Goal: Task Accomplishment & Management: Complete application form

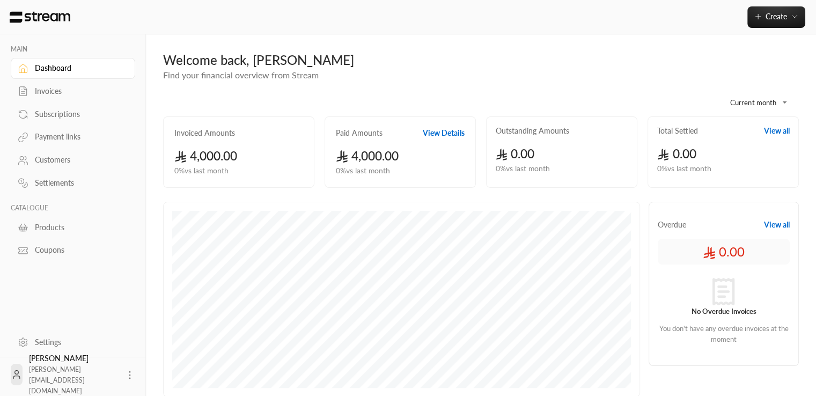
scroll to position [35, 0]
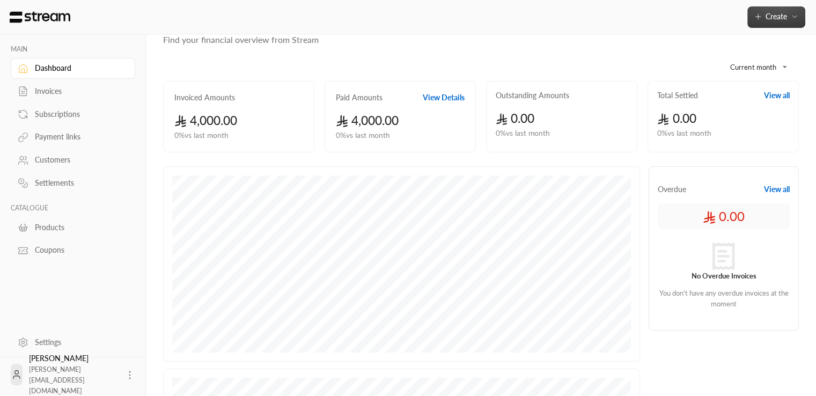
click at [781, 13] on span "Create" at bounding box center [775, 16] width 21 height 9
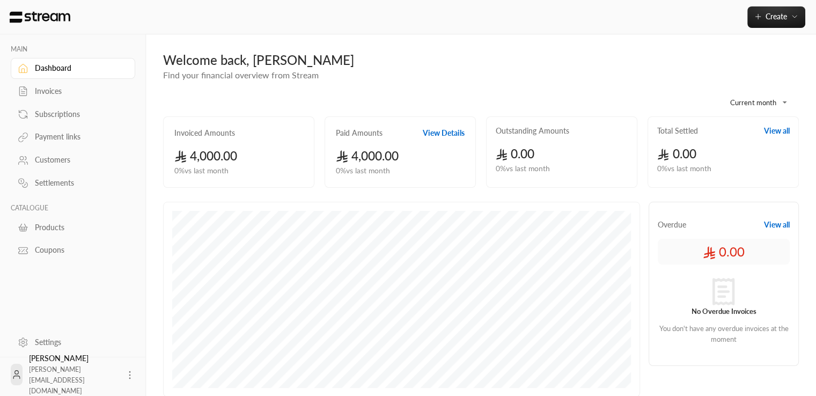
click at [56, 160] on div "Customers" at bounding box center [78, 159] width 87 height 11
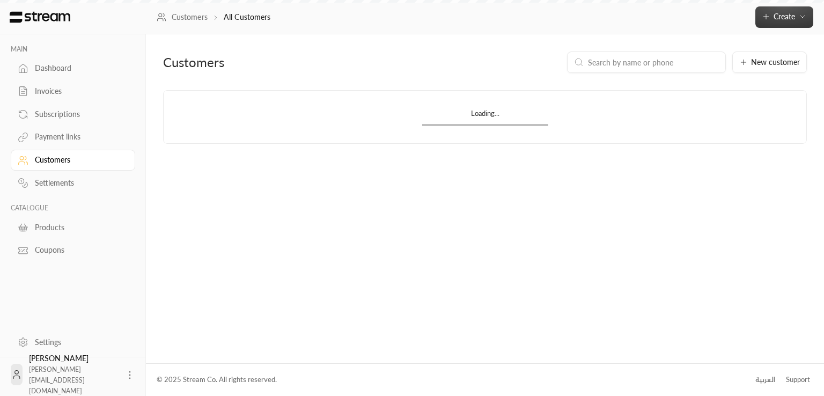
click at [804, 21] on button "Create" at bounding box center [784, 16] width 58 height 21
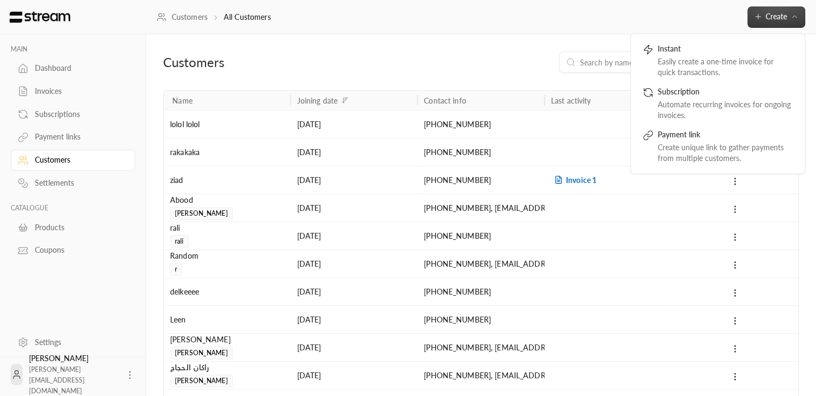
click at [786, 23] on button "Create" at bounding box center [776, 16] width 58 height 21
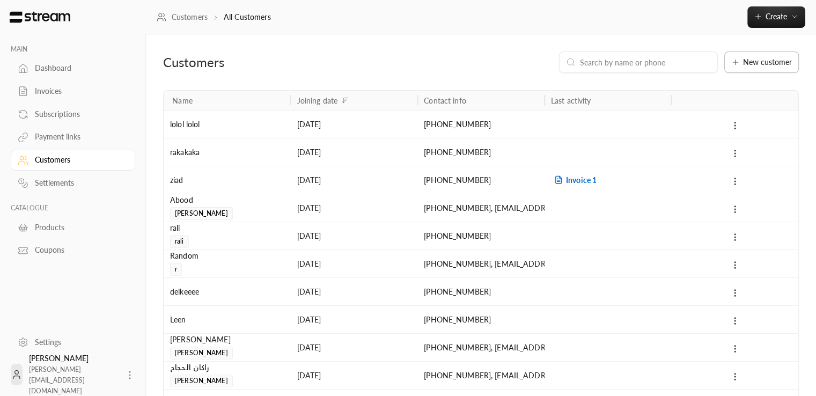
click at [764, 62] on span "New customer" at bounding box center [767, 62] width 49 height 8
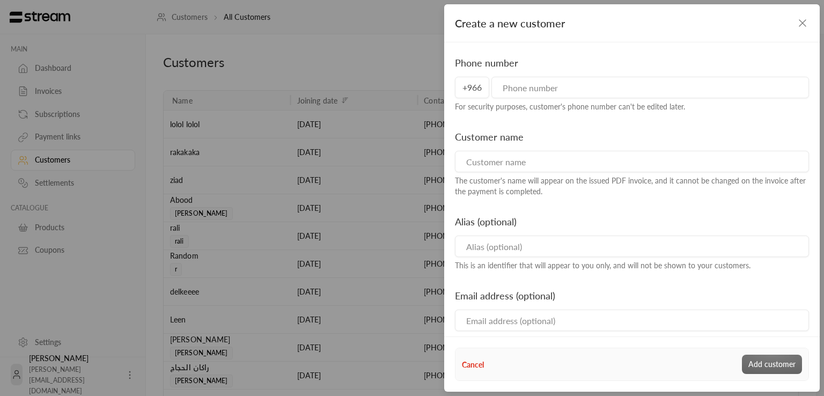
click at [634, 90] on input "tel" at bounding box center [650, 87] width 318 height 21
type input "536344357"
click at [548, 159] on input at bounding box center [632, 161] width 354 height 21
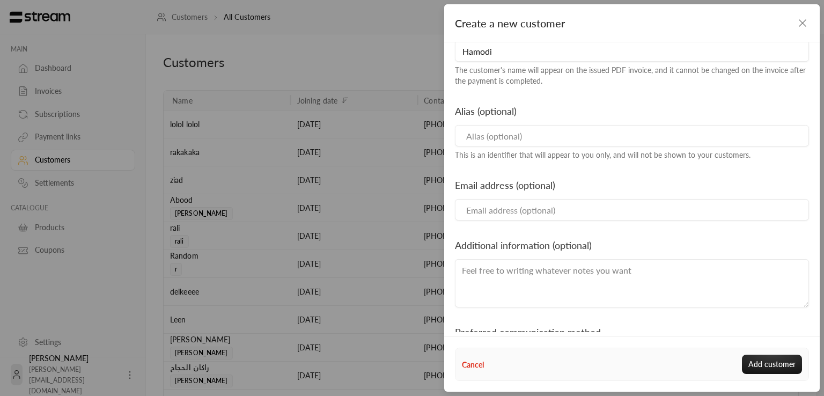
scroll to position [111, 0]
type input "Hamodi"
click at [529, 140] on input at bounding box center [632, 134] width 354 height 21
type input "Hamada"
click at [492, 219] on input "Email" at bounding box center [632, 208] width 354 height 21
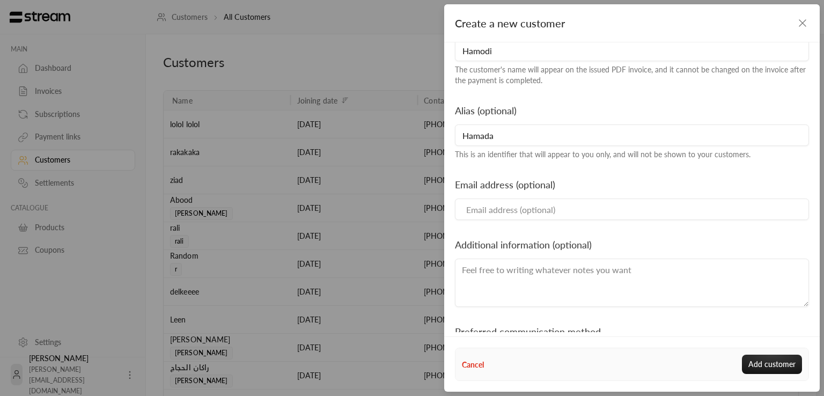
click at [500, 211] on input "Email" at bounding box center [632, 208] width 354 height 21
click at [515, 205] on input "mrasharabi+ahd@streampay.sa" at bounding box center [632, 208] width 354 height 21
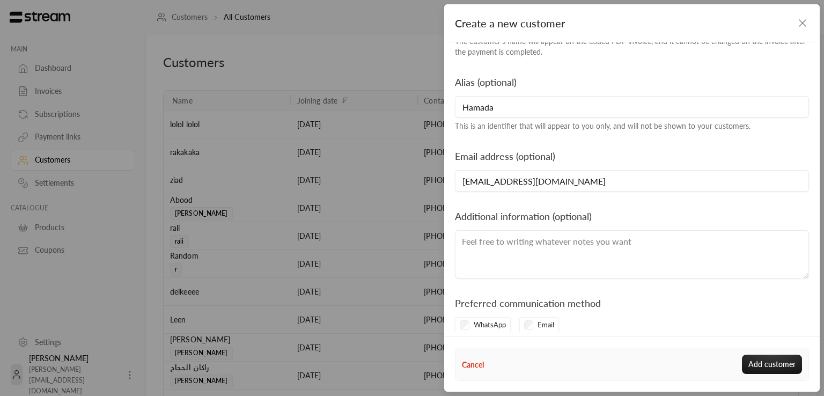
type input "[EMAIL_ADDRESS][DOMAIN_NAME]"
click at [496, 250] on textarea at bounding box center [632, 254] width 354 height 48
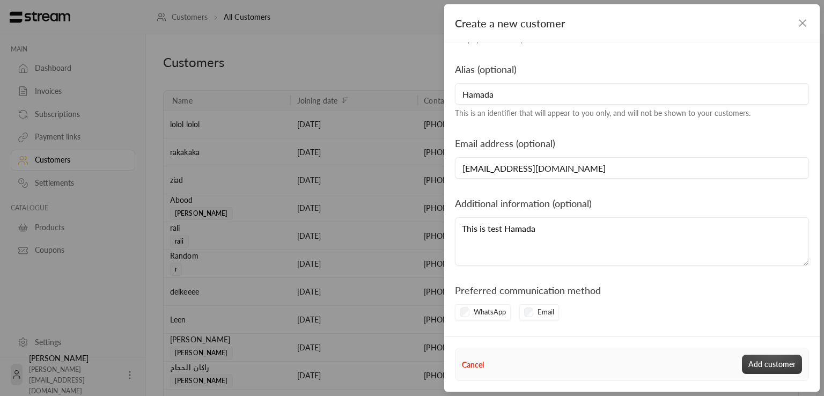
type textarea "This is test Hamada"
click at [779, 365] on button "Add customer" at bounding box center [772, 364] width 60 height 19
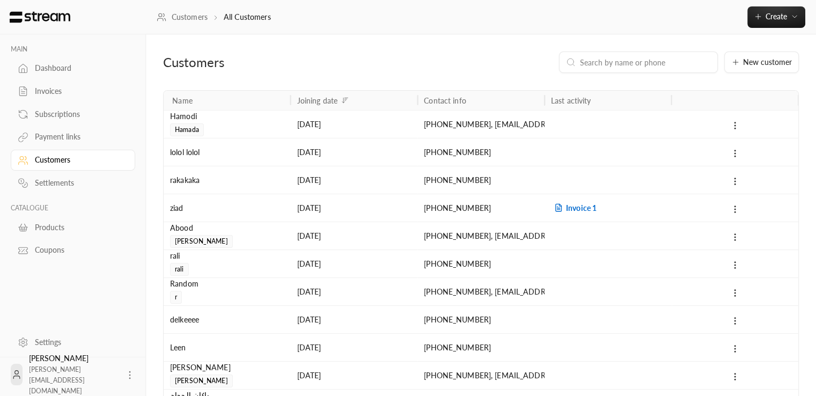
click at [528, 120] on div "+966536344357 , mrasharabi+hamada@streampay.sa" at bounding box center [481, 123] width 114 height 27
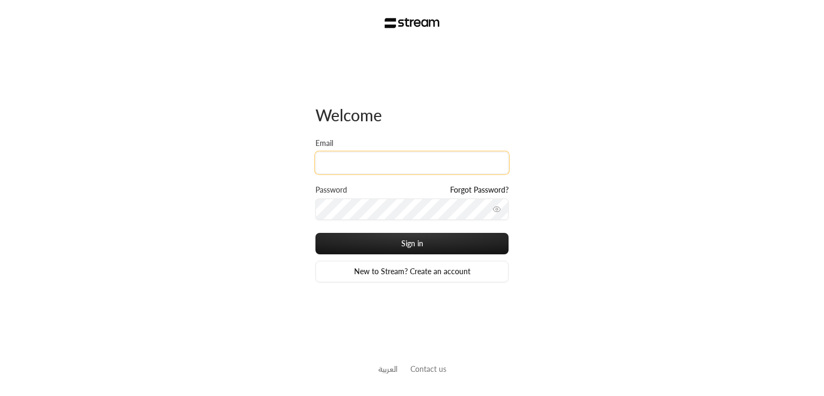
type input "[PERSON_NAME][EMAIL_ADDRESS][DOMAIN_NAME]"
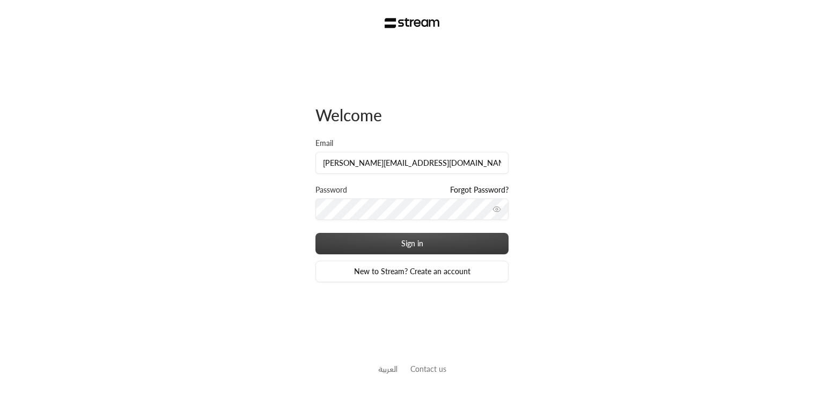
click at [372, 239] on button "Sign in" at bounding box center [411, 243] width 193 height 21
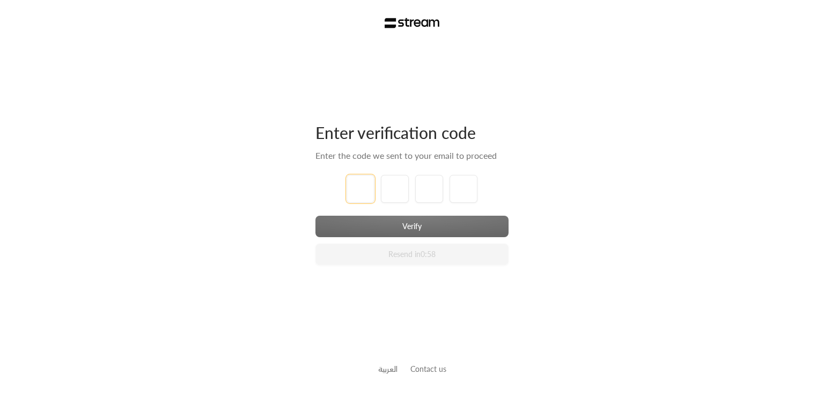
type input "1"
type input "2"
type input "3"
type input "4"
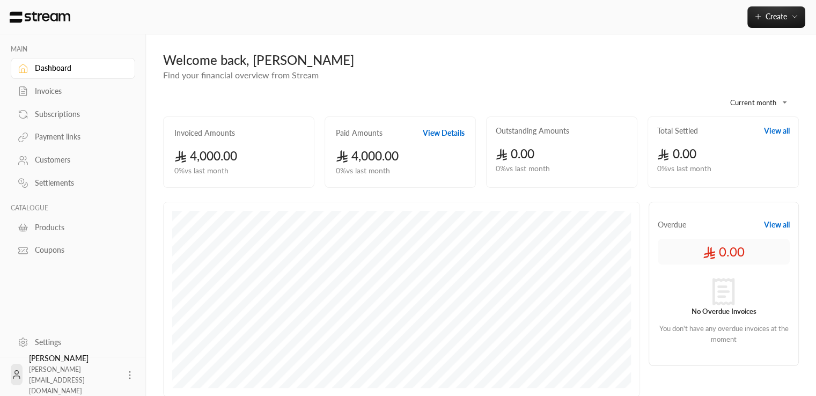
click at [85, 112] on div "Subscriptions" at bounding box center [78, 114] width 87 height 11
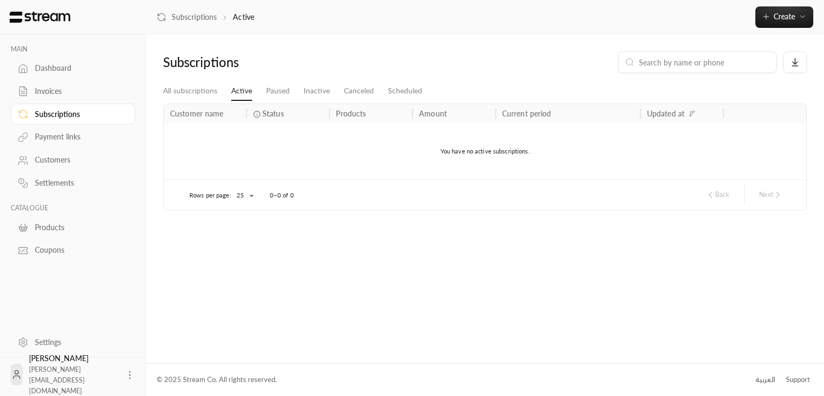
click at [63, 68] on div "Dashboard" at bounding box center [78, 68] width 87 height 11
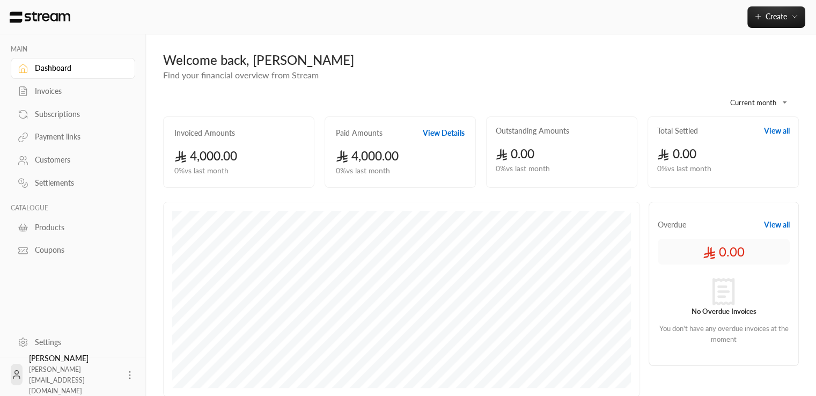
click at [58, 232] on link "Products" at bounding box center [73, 227] width 124 height 21
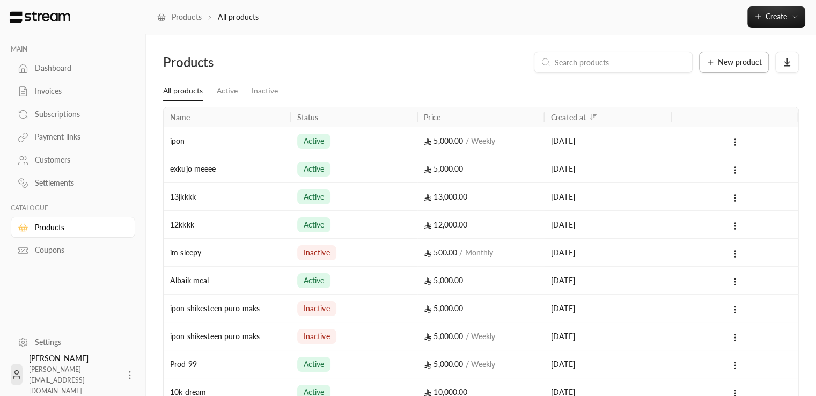
click at [732, 63] on span "New product" at bounding box center [740, 62] width 44 height 8
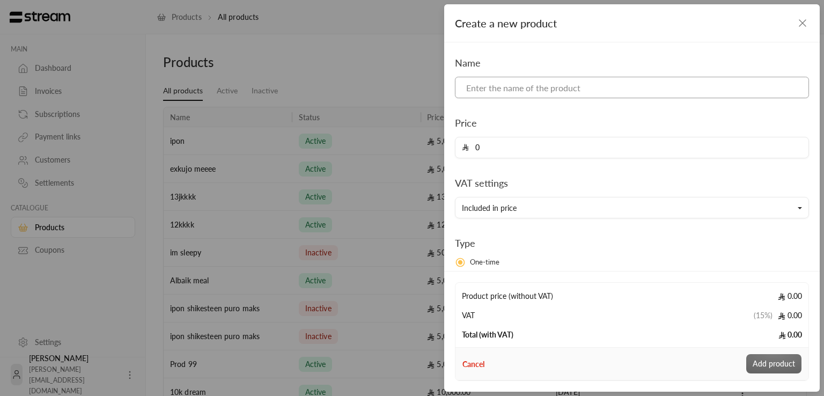
click at [582, 90] on input at bounding box center [632, 87] width 354 height 21
type input "Hail Product"
click at [519, 150] on input "0" at bounding box center [635, 147] width 333 height 20
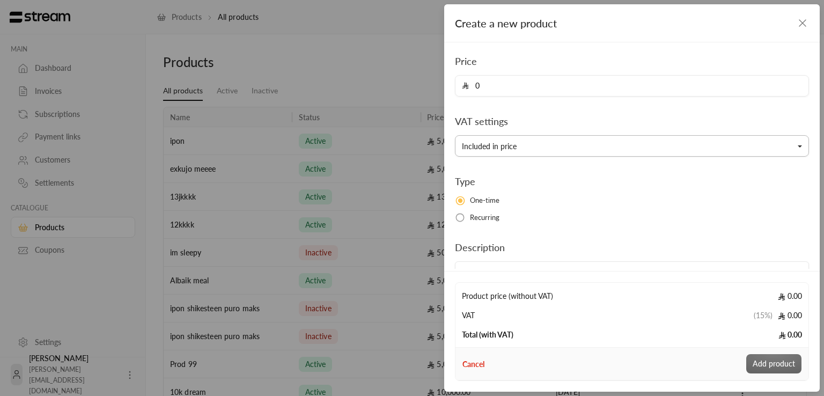
click at [472, 146] on button "Included in price" at bounding box center [632, 145] width 354 height 21
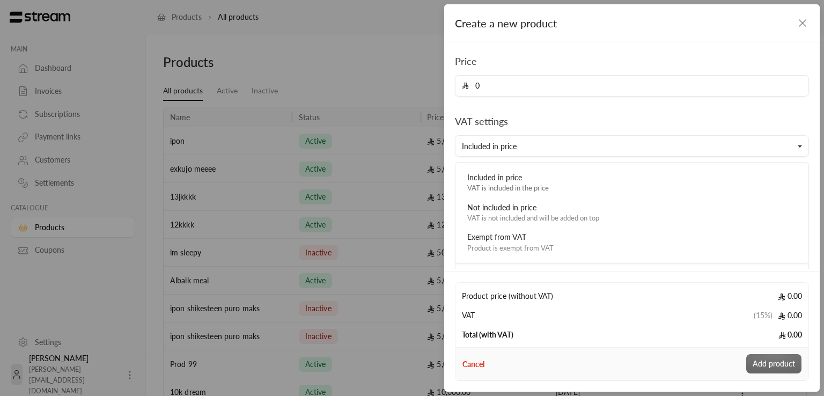
click at [502, 88] on input "0" at bounding box center [635, 86] width 333 height 20
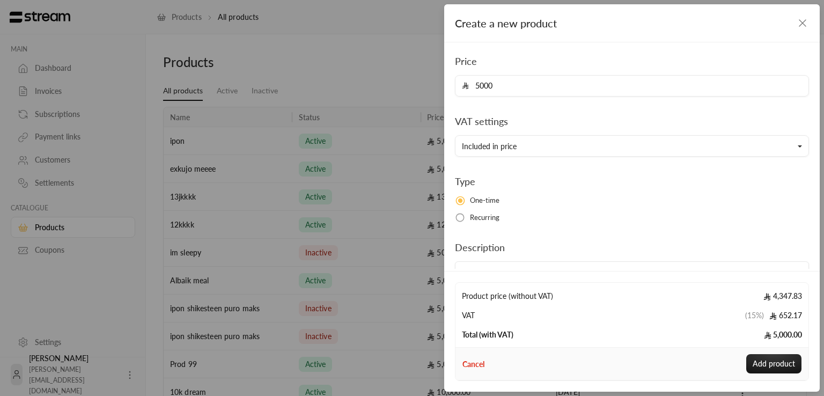
click at [500, 113] on div "Name Hail Product Price 5000 VAT settings Included in price Included in price V…" at bounding box center [632, 157] width 365 height 327
click at [496, 80] on input "5000" at bounding box center [635, 86] width 333 height 20
type input "10000"
click at [511, 112] on div "Name Hail Product Price 10000 VAT settings Included in price Included in price …" at bounding box center [632, 157] width 365 height 327
click at [500, 146] on button "Included in price" at bounding box center [632, 145] width 354 height 21
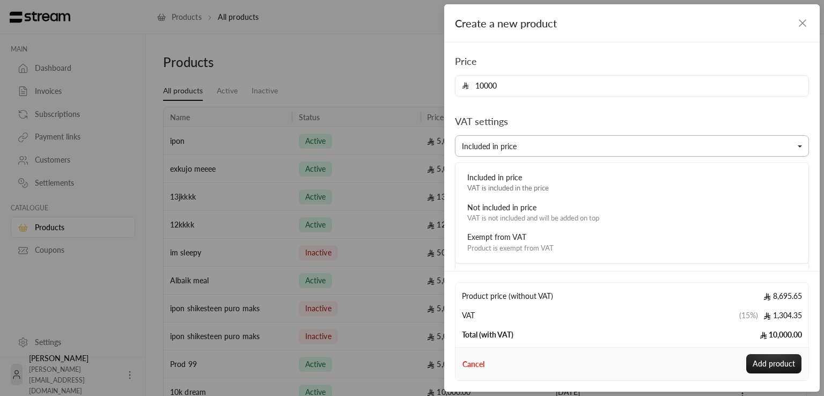
click at [500, 146] on button "Included in price" at bounding box center [632, 145] width 354 height 21
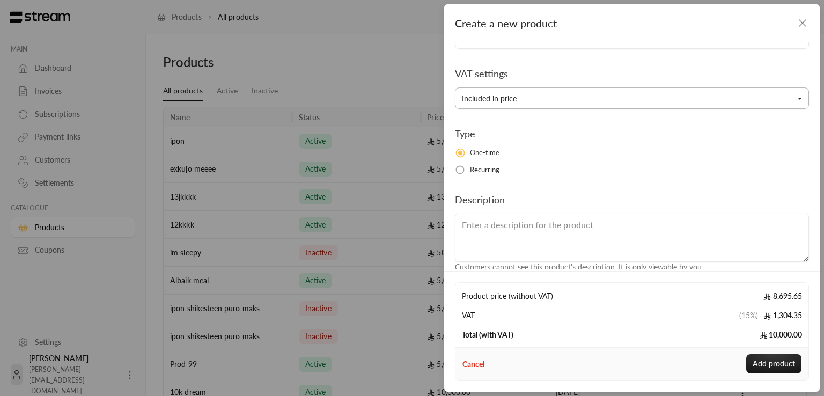
scroll to position [110, 0]
click at [466, 174] on div "Name Hail Product Price 10000 VAT settings Included in price Included in price …" at bounding box center [632, 108] width 365 height 327
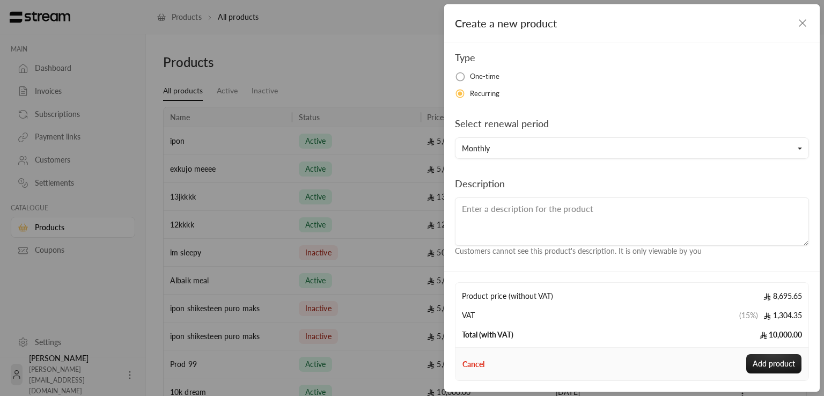
scroll to position [186, 0]
click at [522, 153] on button "Monthly" at bounding box center [632, 147] width 354 height 21
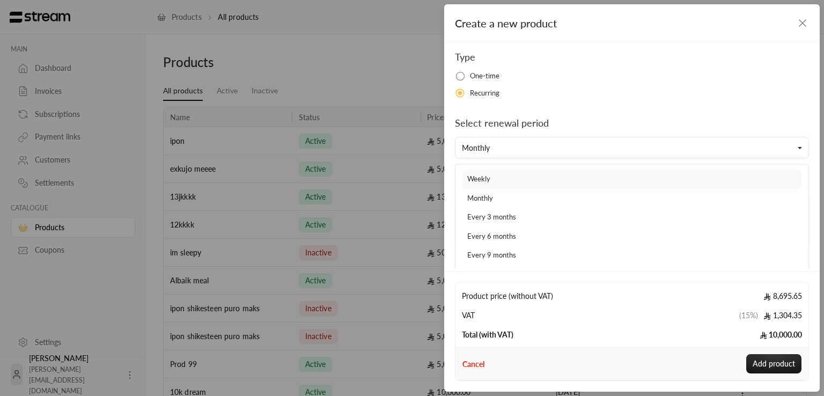
click at [495, 176] on link "Weekly" at bounding box center [632, 179] width 340 height 19
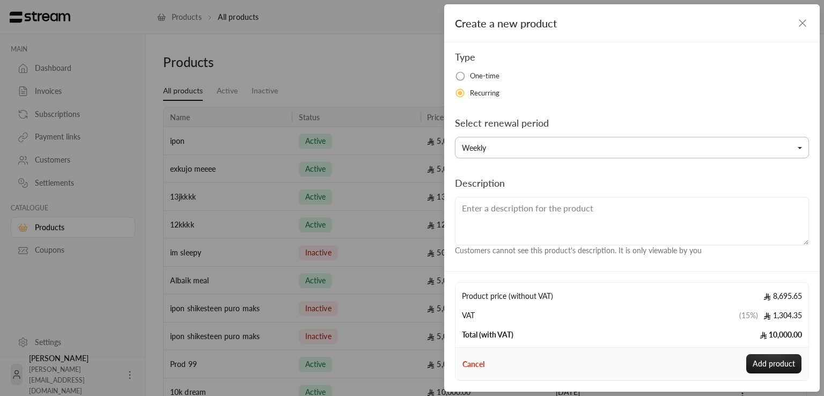
click at [723, 143] on button "Weekly" at bounding box center [632, 147] width 354 height 21
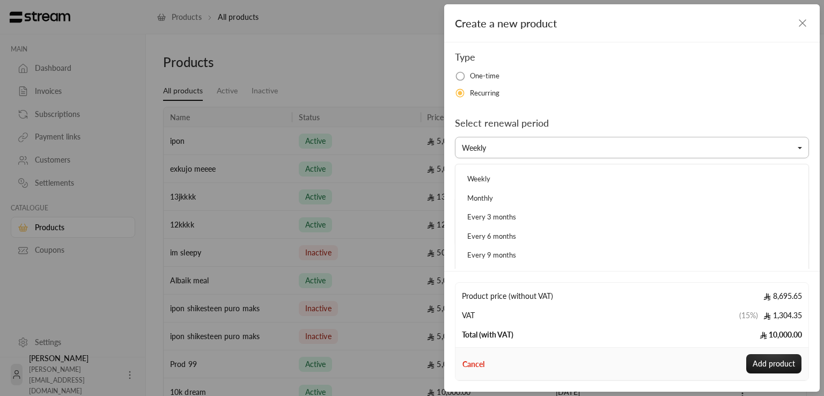
click at [723, 143] on button "Weekly" at bounding box center [632, 147] width 354 height 21
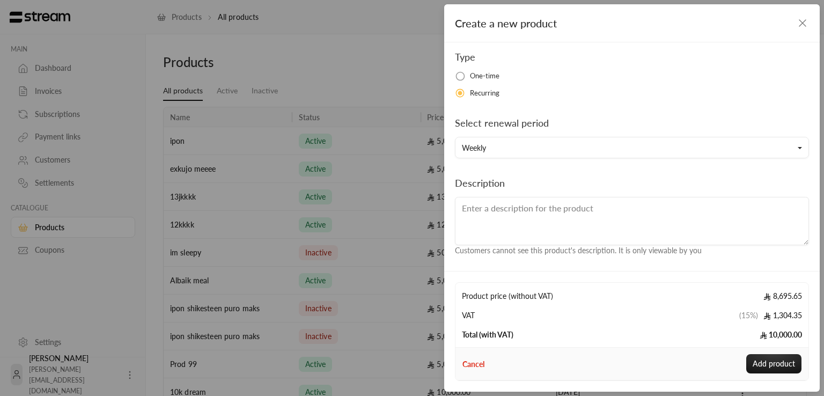
click at [616, 183] on div "Description Customers cannot see this product's description. It is only viewabl…" at bounding box center [632, 215] width 365 height 81
click at [579, 225] on textarea at bounding box center [632, 221] width 354 height 48
type textarea "Hail Product"
click at [545, 283] on div "Product price (without VAT) 8,695.65 VAT ( 15% ) 1,304.35 Total (with VAT) 10,0…" at bounding box center [632, 315] width 364 height 64
click at [706, 244] on textarea "Hail Product" at bounding box center [632, 221] width 354 height 48
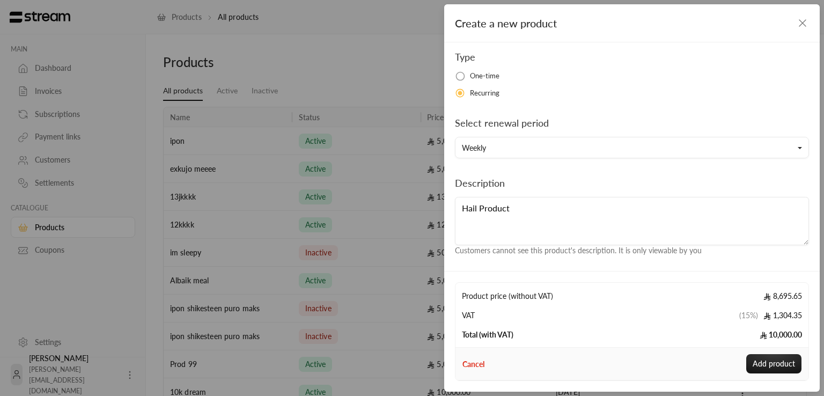
click at [522, 355] on div "Cancel Add product" at bounding box center [631, 363] width 339 height 19
click at [765, 372] on button "Add product" at bounding box center [773, 363] width 55 height 19
type input "0"
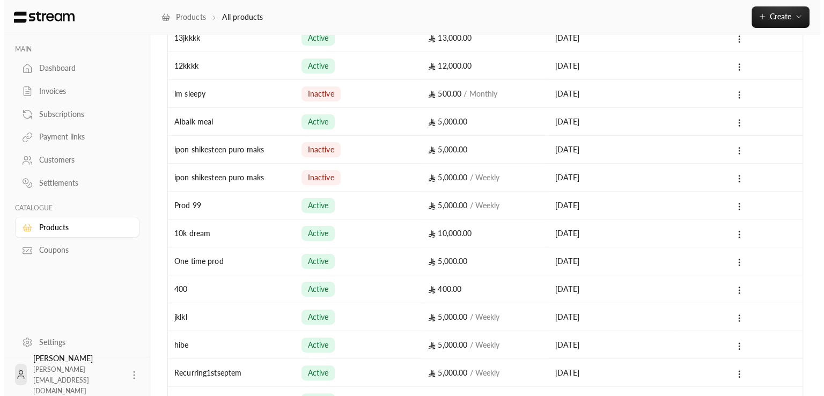
scroll to position [0, 0]
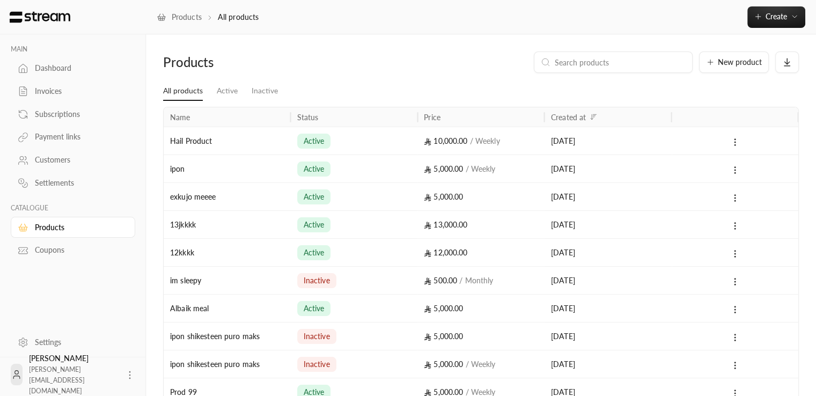
click at [248, 149] on div "Hail Product" at bounding box center [227, 140] width 114 height 27
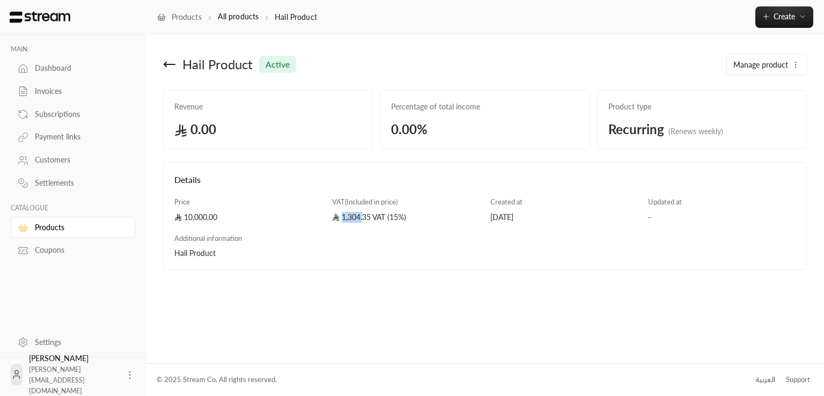
drag, startPoint x: 342, startPoint y: 219, endPoint x: 363, endPoint y: 221, distance: 20.5
click at [363, 221] on div "1,304.35 VAT (15%)" at bounding box center [406, 217] width 148 height 11
click at [375, 240] on div "Additional information Hail Product" at bounding box center [327, 246] width 316 height 26
drag, startPoint x: 405, startPoint y: 215, endPoint x: 173, endPoint y: 202, distance: 232.1
click at [173, 202] on div "Details Price 10,000.00 VAT ( Included in price ) 1,304.35 VAT (15%) Created at…" at bounding box center [485, 221] width 632 height 96
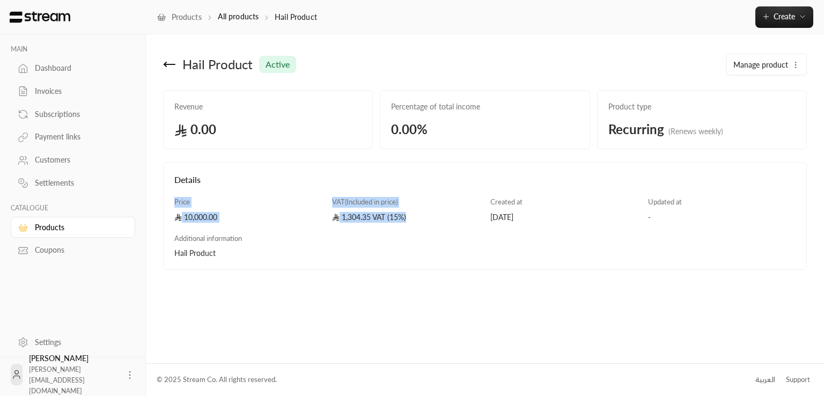
copy div "Price 10,000.00 VAT ( Included in price ) 1,304.35 VAT (15%)"
click at [339, 296] on div "Hail Product active Manage product Revenue 0.00 Percentage of total income 0.00…" at bounding box center [485, 198] width 678 height 328
click at [763, 60] on span "Manage product" at bounding box center [760, 65] width 55 height 11
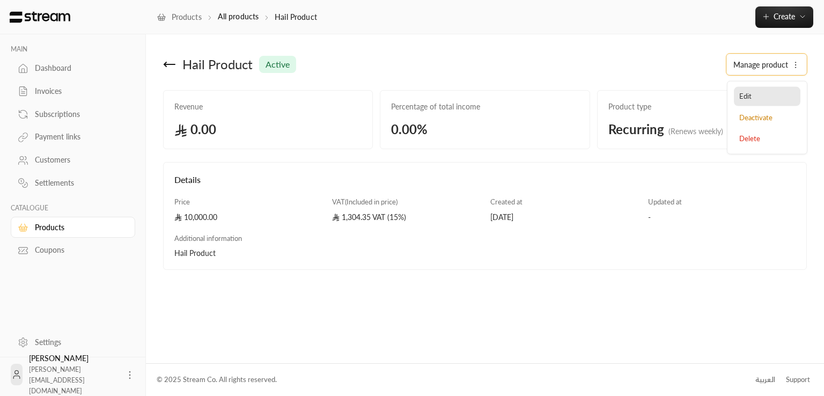
click at [752, 95] on link "Edit" at bounding box center [767, 96] width 67 height 19
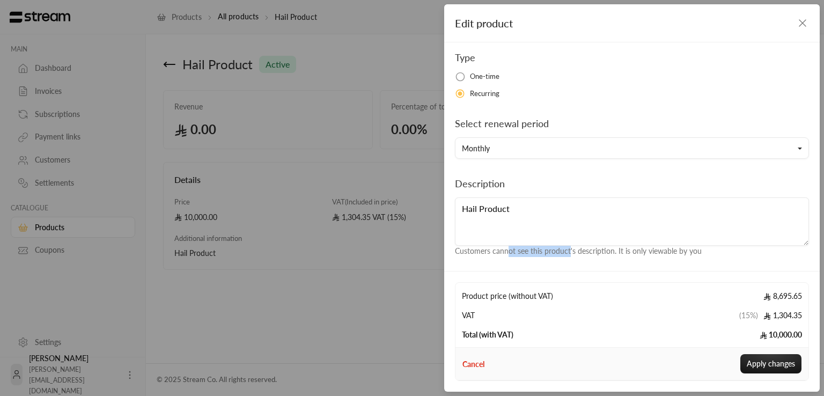
scroll to position [186, 0]
drag, startPoint x: 507, startPoint y: 250, endPoint x: 683, endPoint y: 255, distance: 175.5
click at [682, 255] on div "Description Hail Product Customers cannot see this product's description. It is…" at bounding box center [632, 215] width 365 height 81
click at [412, 265] on div "Edit product Name Hail Product Price 10000 VAT settings Included in price Type …" at bounding box center [412, 198] width 824 height 396
click at [397, 275] on div "Edit product Name Hail Product Price 10000 VAT settings Included in price Type …" at bounding box center [412, 198] width 824 height 396
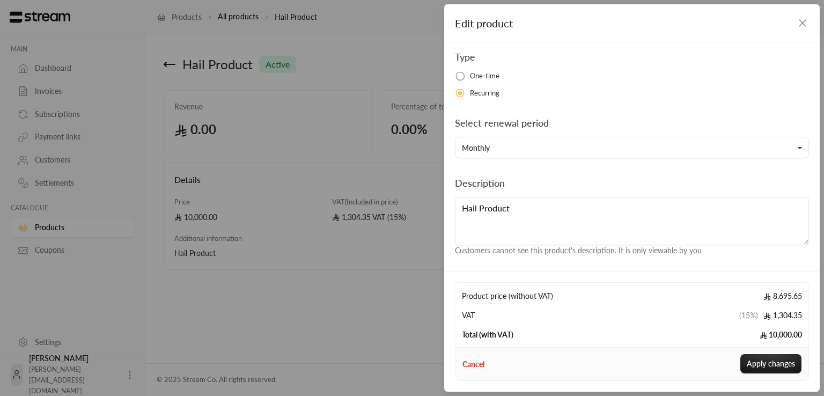
type input "0"
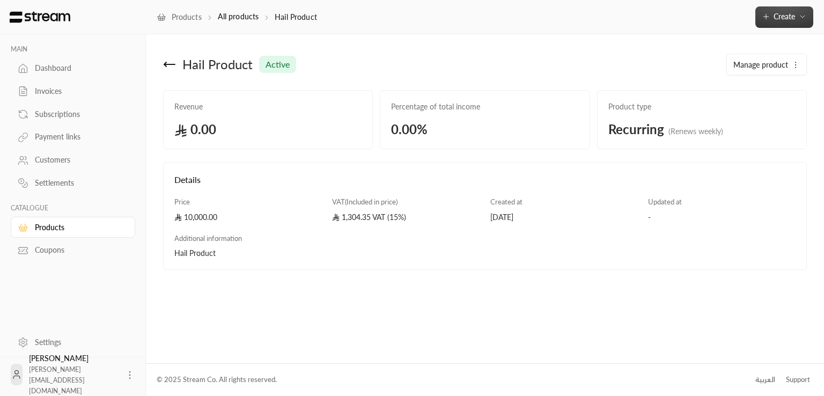
click at [794, 20] on span "Create" at bounding box center [783, 16] width 21 height 9
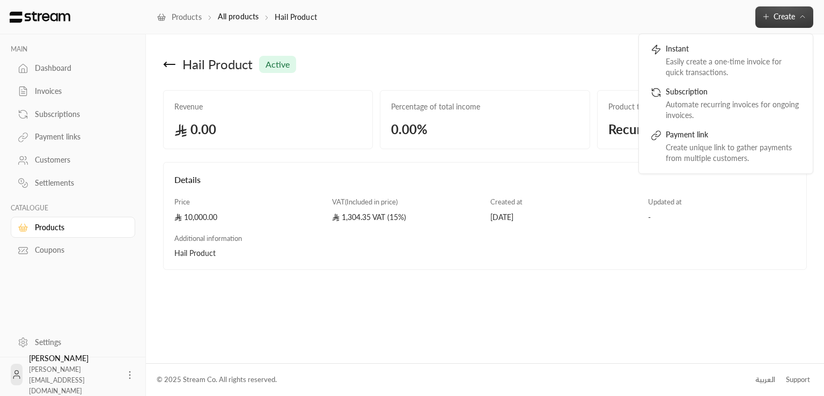
click at [356, 51] on div "Hail Product active" at bounding box center [321, 64] width 327 height 26
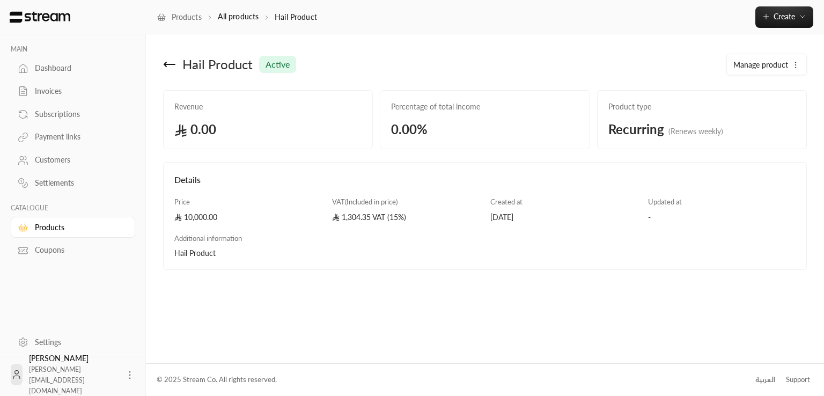
click at [162, 56] on div "Hail Product active" at bounding box center [321, 64] width 327 height 26
click at [167, 65] on icon at bounding box center [169, 64] width 13 height 13
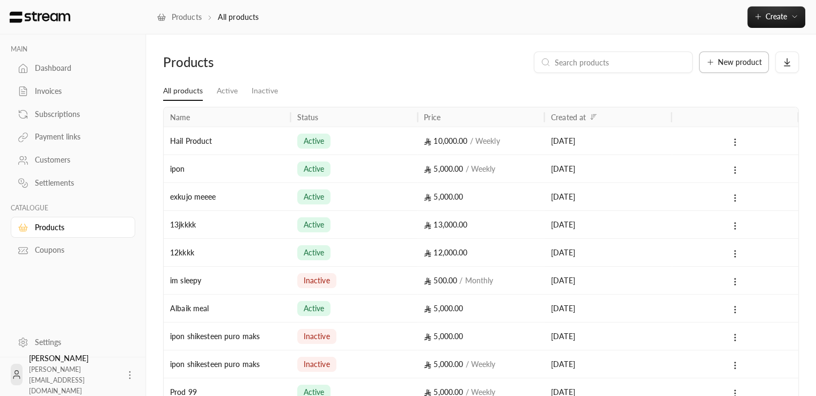
click at [753, 63] on span "New product" at bounding box center [740, 62] width 44 height 8
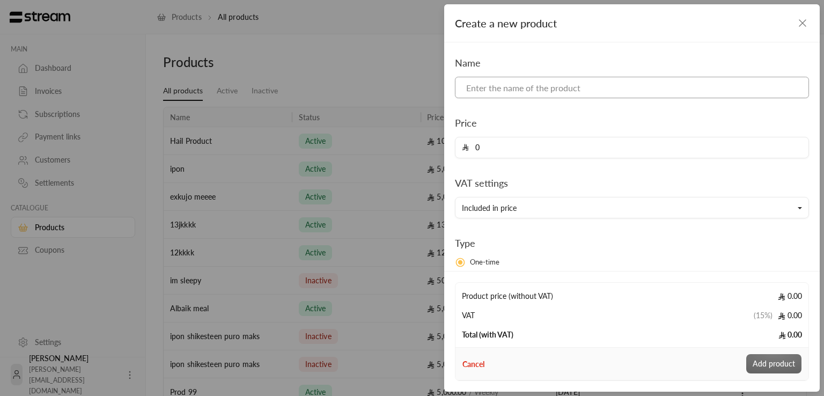
click at [491, 92] on input at bounding box center [632, 87] width 354 height 21
type input "Hail one time"
type input "5000"
click at [491, 212] on button "Included in price" at bounding box center [632, 207] width 354 height 21
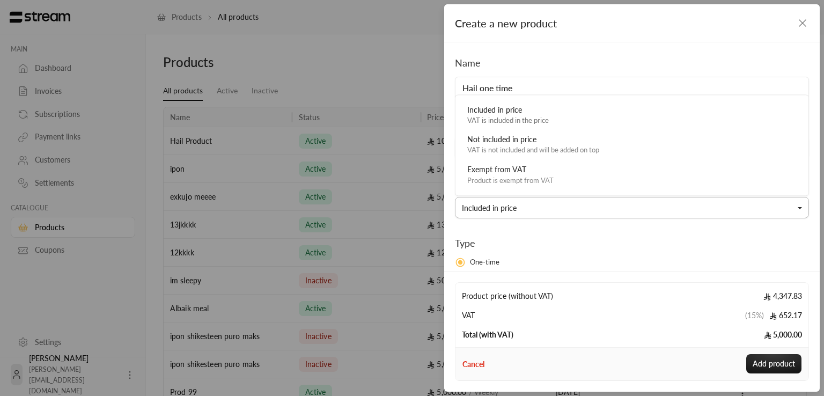
click at [493, 211] on button "Included in price" at bounding box center [632, 207] width 354 height 21
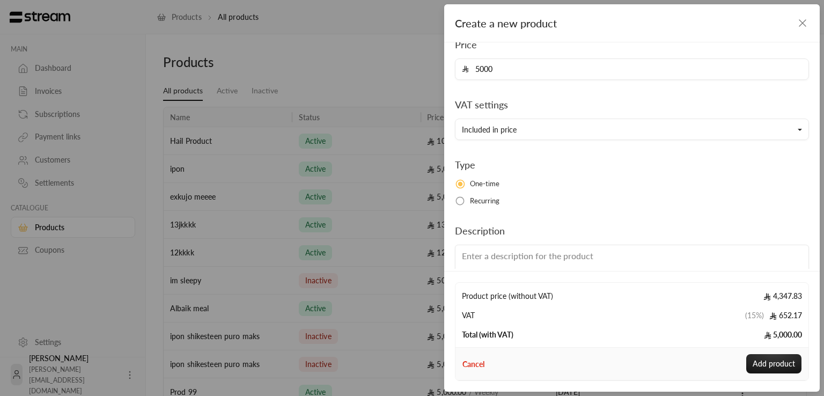
scroll to position [126, 0]
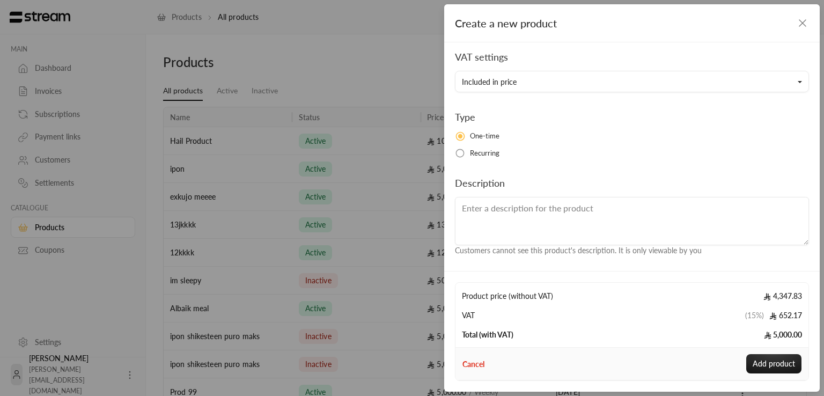
click at [548, 212] on textarea at bounding box center [632, 221] width 354 height 48
type textarea "Hail one time"
click at [776, 365] on button "Add product" at bounding box center [773, 363] width 55 height 19
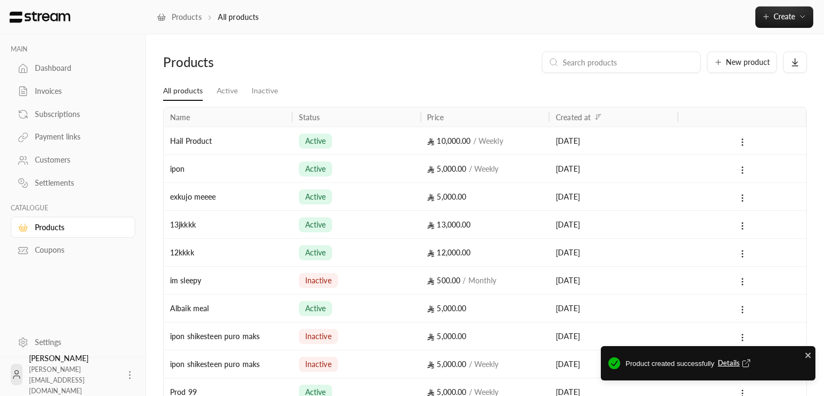
type input "0"
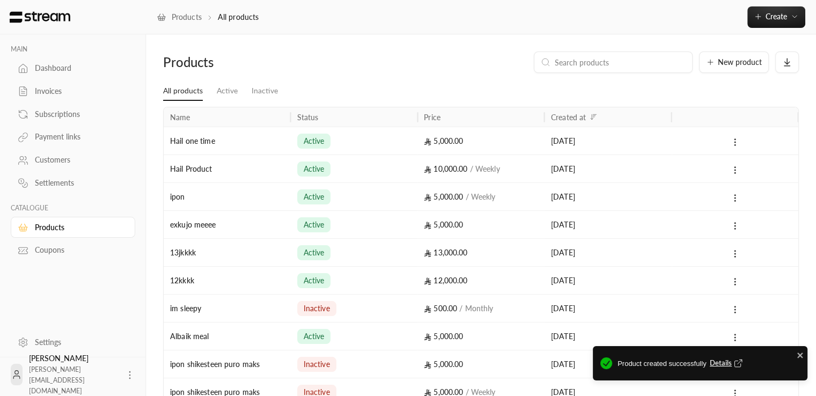
click at [721, 364] on span "Details" at bounding box center [727, 363] width 35 height 11
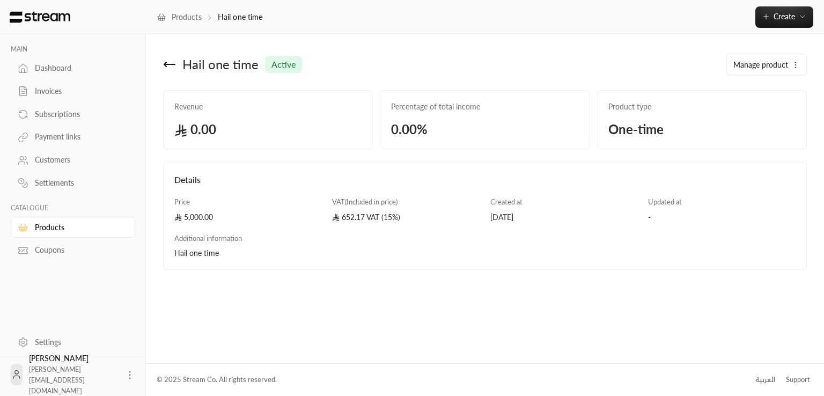
click at [701, 274] on div "Hail one time active Manage product Revenue 0.00 Percentage of total income 0.0…" at bounding box center [485, 198] width 678 height 328
click at [491, 247] on div "Details Price 5,000.00 VAT ( Included in price ) 652.17 VAT (15%) Created at 25…" at bounding box center [485, 221] width 632 height 96
drag, startPoint x: 343, startPoint y: 215, endPoint x: 403, endPoint y: 214, distance: 60.6
click at [403, 214] on div "652.17 VAT (15%)" at bounding box center [406, 217] width 148 height 11
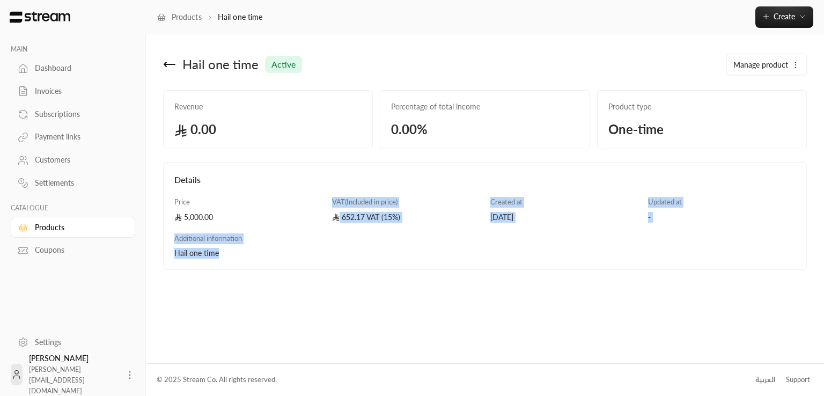
drag, startPoint x: 289, startPoint y: 245, endPoint x: 285, endPoint y: 222, distance: 23.9
click at [285, 222] on div "Details Price 5,000.00 VAT ( Included in price ) 652.17 VAT (15%) Created at 25…" at bounding box center [485, 221] width 632 height 96
click at [358, 230] on div "Details Price 5,000.00 VAT ( Included in price ) 652.17 VAT (15%) Created at 25…" at bounding box center [485, 221] width 632 height 96
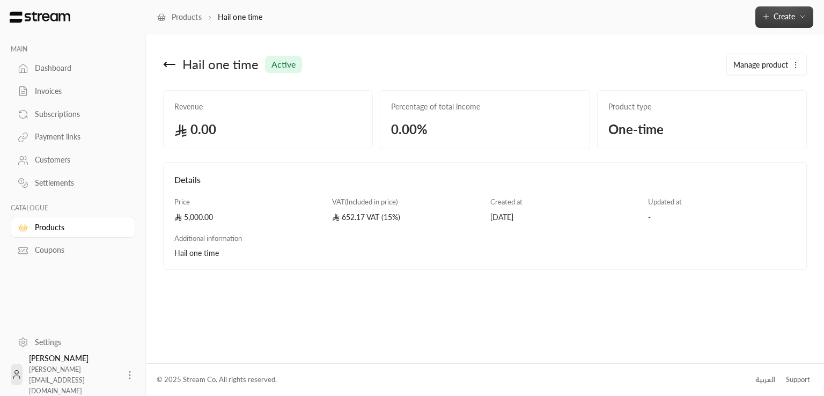
click at [798, 12] on span "Create" at bounding box center [784, 16] width 45 height 9
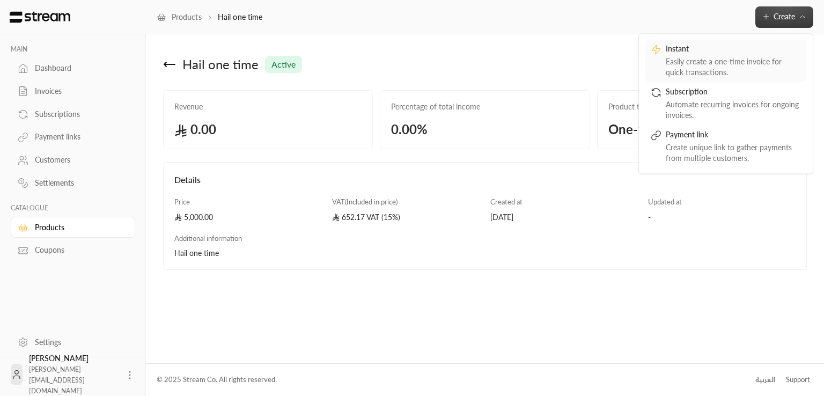
click at [709, 67] on div "Easily create a one-time invoice for quick transactions." at bounding box center [733, 66] width 135 height 21
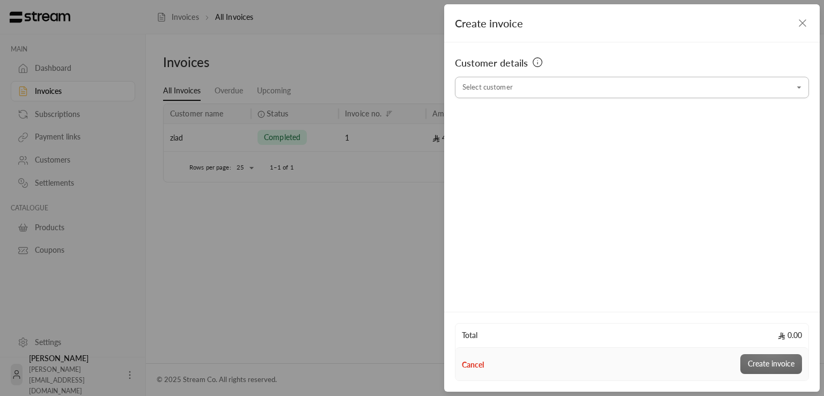
click at [518, 86] on input "Select customer" at bounding box center [632, 87] width 354 height 19
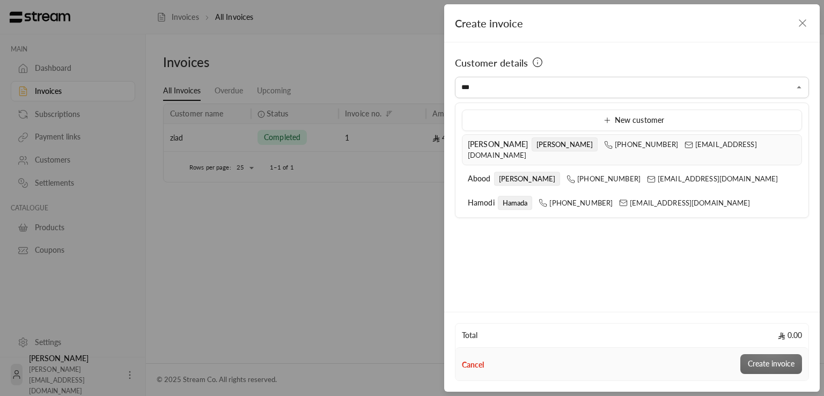
click at [480, 144] on span "[PERSON_NAME]" at bounding box center [498, 143] width 61 height 9
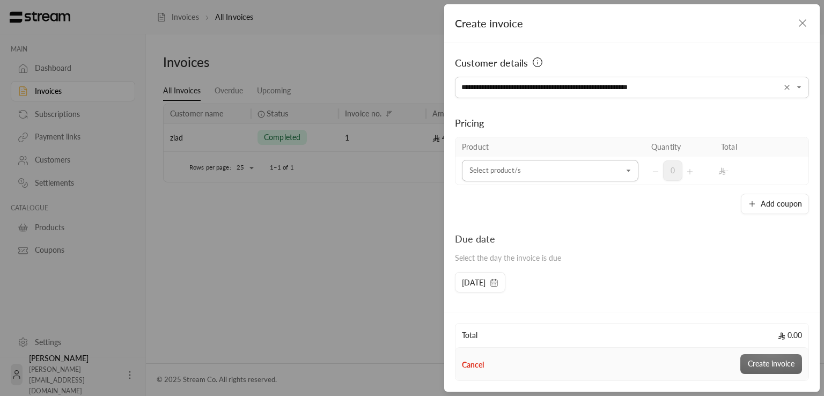
type input "**********"
click at [483, 172] on input "Select customer" at bounding box center [550, 170] width 176 height 19
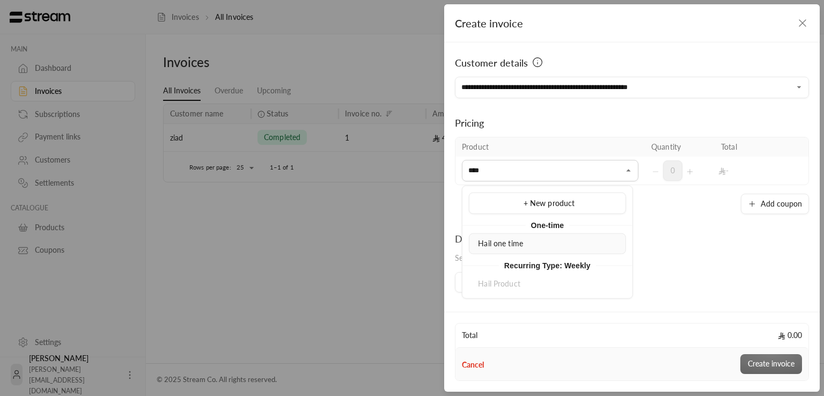
click at [487, 250] on li "Hail one time" at bounding box center [547, 243] width 157 height 21
type input "****"
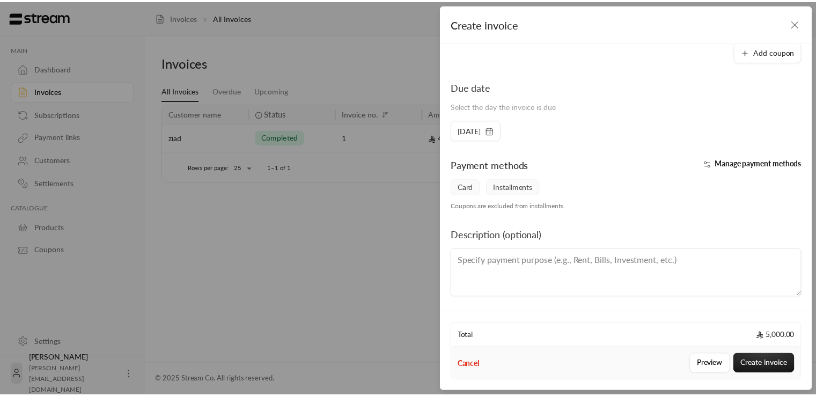
scroll to position [181, 0]
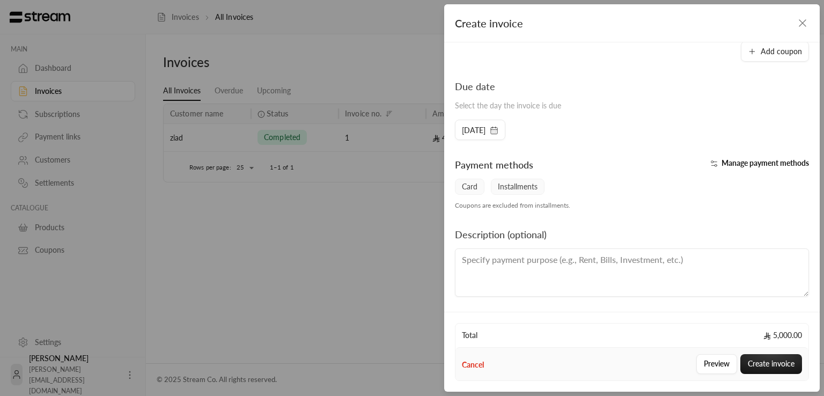
click at [540, 292] on textarea at bounding box center [632, 272] width 354 height 48
type textarea "Hail payment"
click at [755, 358] on button "Create invoice" at bounding box center [771, 364] width 62 height 20
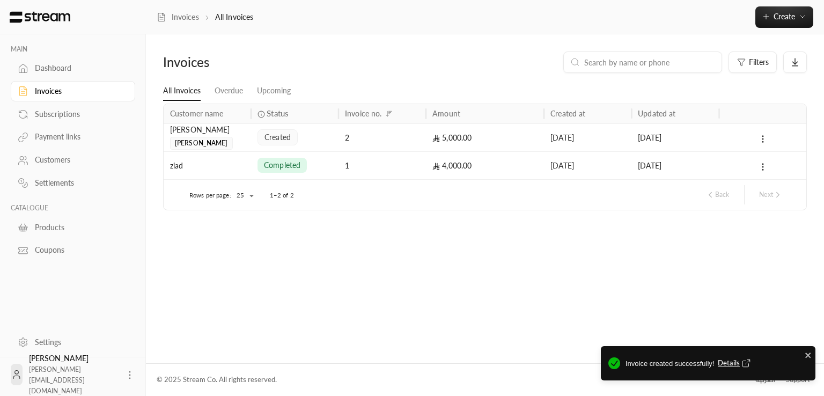
click at [734, 363] on span "Details" at bounding box center [735, 363] width 35 height 11
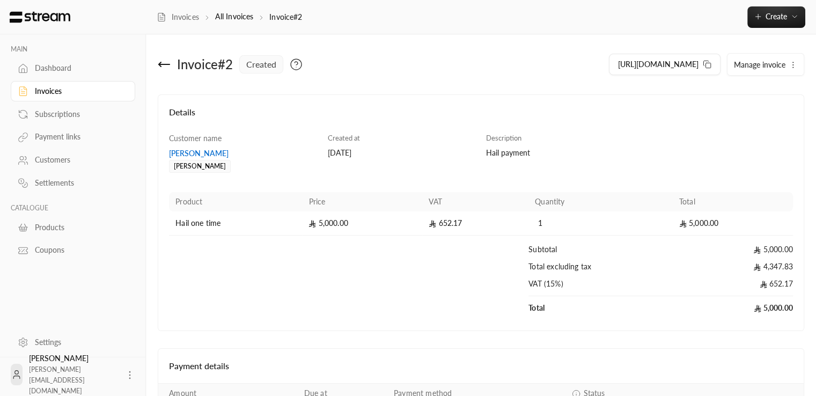
click at [266, 67] on span "created" at bounding box center [261, 64] width 30 height 13
click at [216, 69] on div "Invoice # 2" at bounding box center [205, 64] width 56 height 17
click at [200, 62] on div "Invoice # 2" at bounding box center [205, 64] width 56 height 17
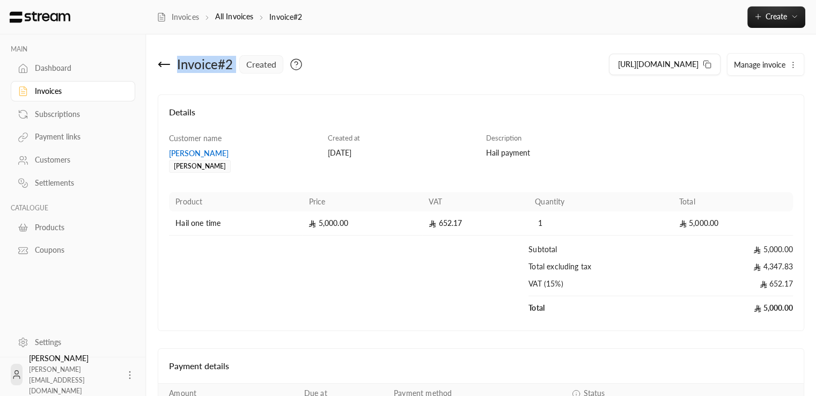
click at [200, 62] on div "Invoice # 2" at bounding box center [205, 64] width 56 height 17
click at [217, 88] on div at bounding box center [481, 90] width 646 height 9
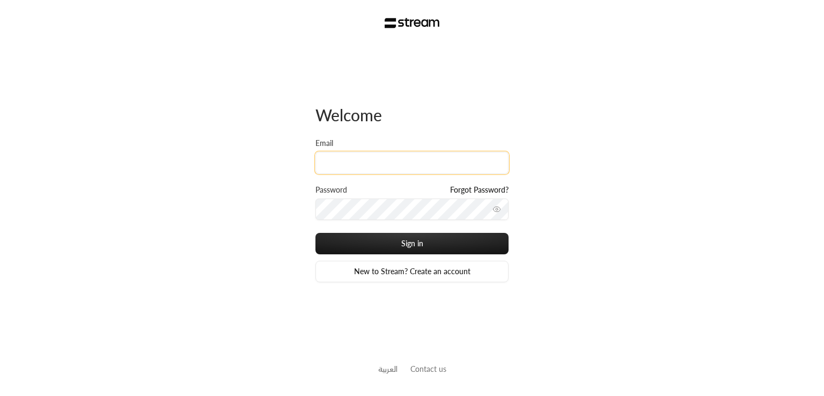
type input "[PERSON_NAME][EMAIL_ADDRESS][DOMAIN_NAME]"
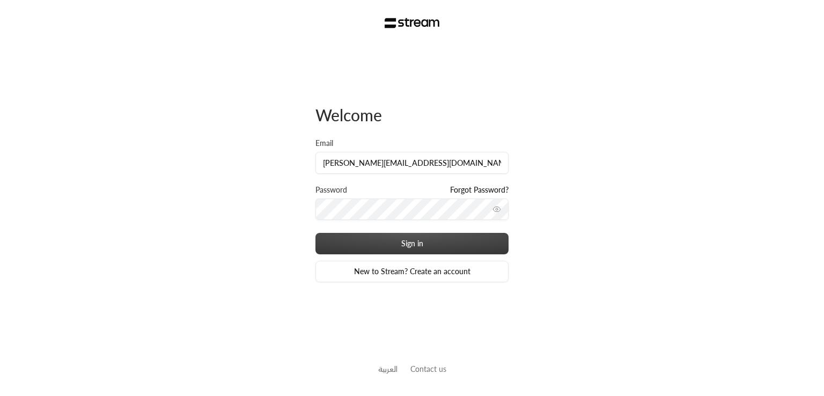
click at [431, 244] on button "Sign in" at bounding box center [411, 243] width 193 height 21
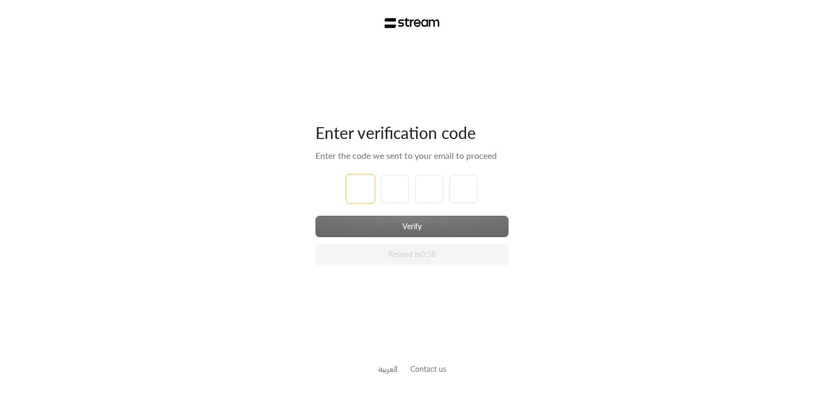
type input "1"
type input "2"
type input "3"
type input "4"
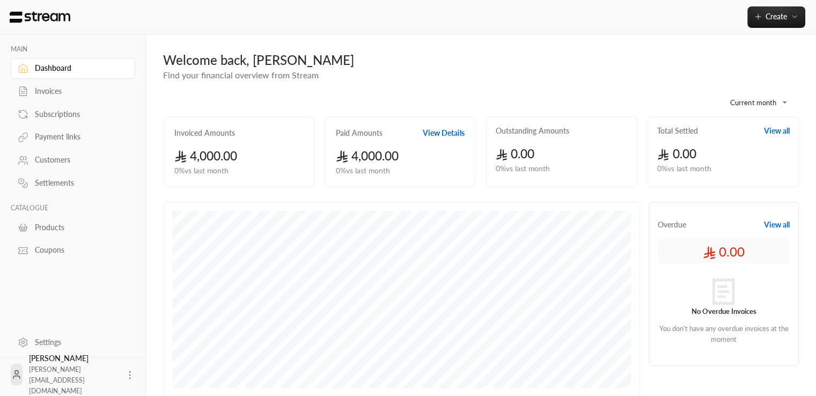
click at [61, 158] on div "Customers" at bounding box center [78, 159] width 87 height 11
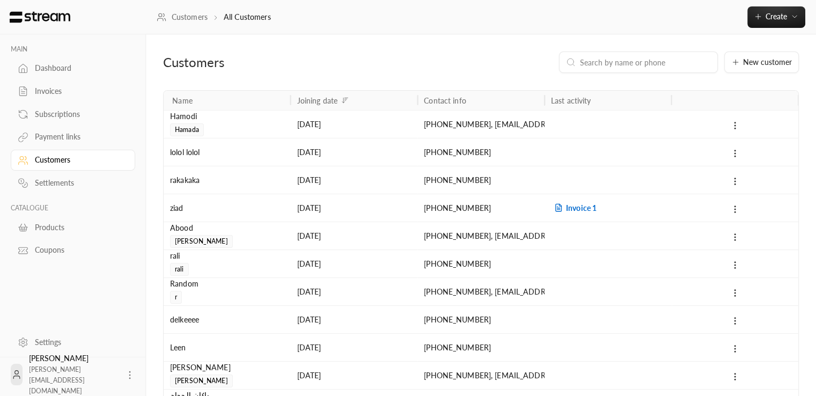
click at [242, 125] on div "[PERSON_NAME]" at bounding box center [227, 123] width 114 height 26
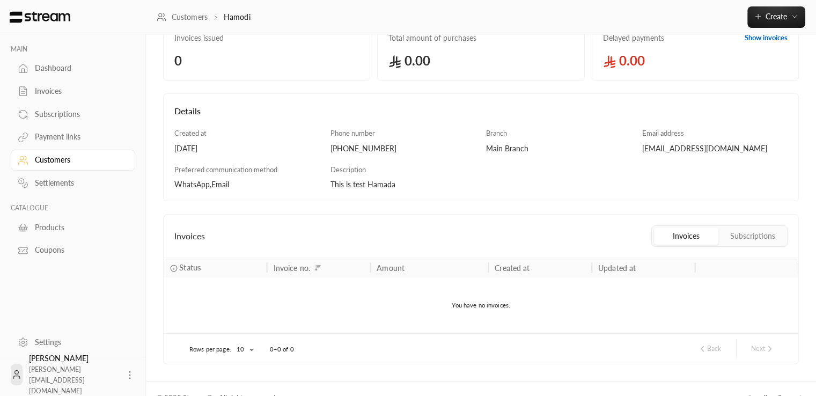
scroll to position [94, 0]
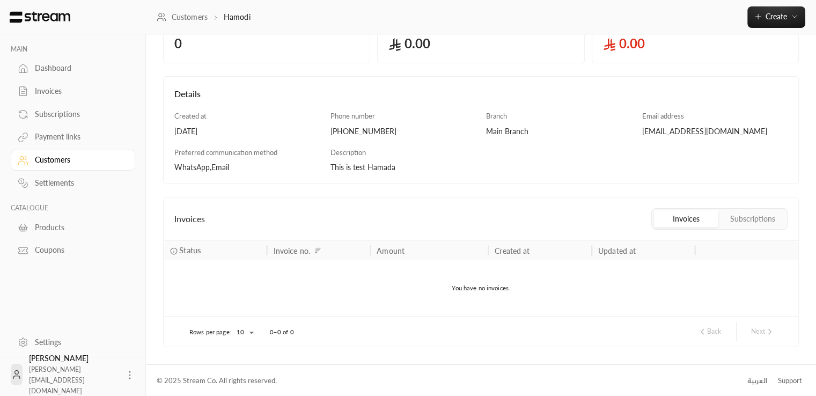
click at [753, 219] on button "Subscriptions" at bounding box center [752, 218] width 64 height 17
click at [687, 225] on button "Invoices" at bounding box center [686, 218] width 64 height 17
click at [51, 252] on div "Coupons" at bounding box center [78, 250] width 87 height 11
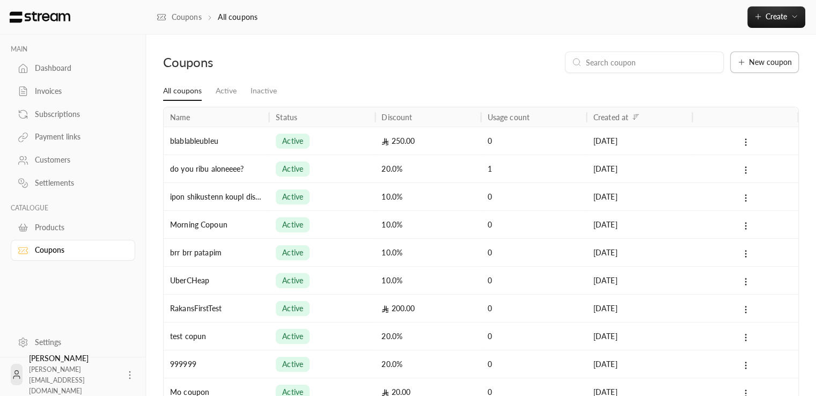
click at [743, 53] on button "New coupon" at bounding box center [764, 61] width 69 height 21
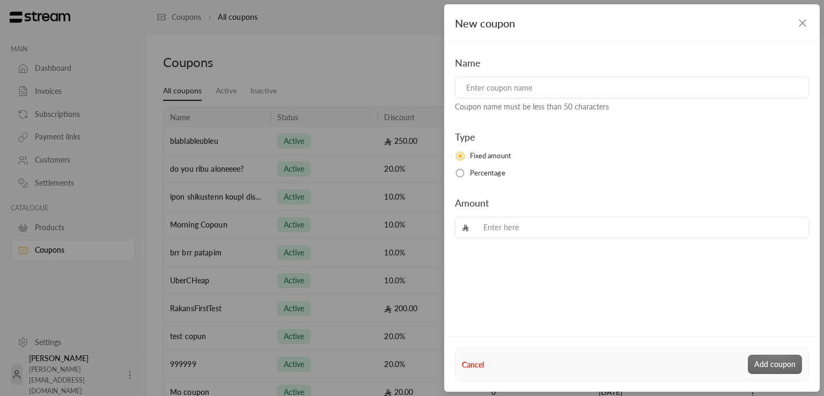
click at [577, 93] on input at bounding box center [632, 87] width 354 height 21
type input "Hail Coupon"
click at [493, 230] on input "tel" at bounding box center [639, 227] width 326 height 21
type input "10"
click at [772, 358] on button "Add coupon" at bounding box center [775, 364] width 54 height 19
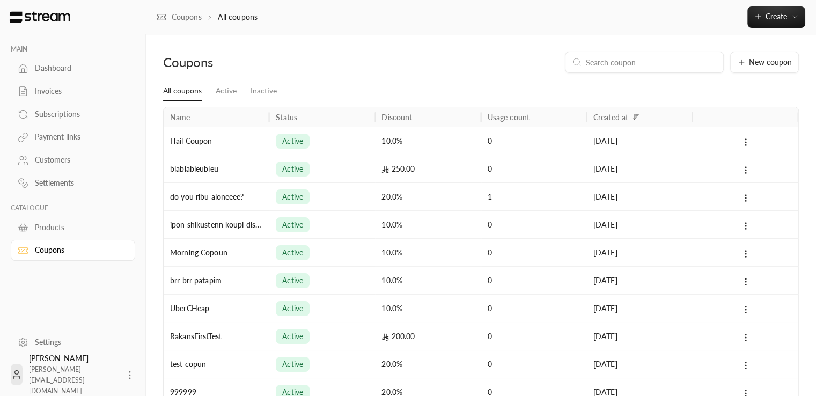
click at [344, 141] on div "active" at bounding box center [322, 140] width 93 height 27
click at [351, 139] on div "active" at bounding box center [322, 140] width 93 height 27
click at [255, 130] on div "Hail Coupon" at bounding box center [217, 141] width 106 height 28
click at [352, 146] on div "active" at bounding box center [322, 140] width 93 height 27
click at [228, 231] on div "ipon shikustenn koupl disscant" at bounding box center [217, 224] width 106 height 28
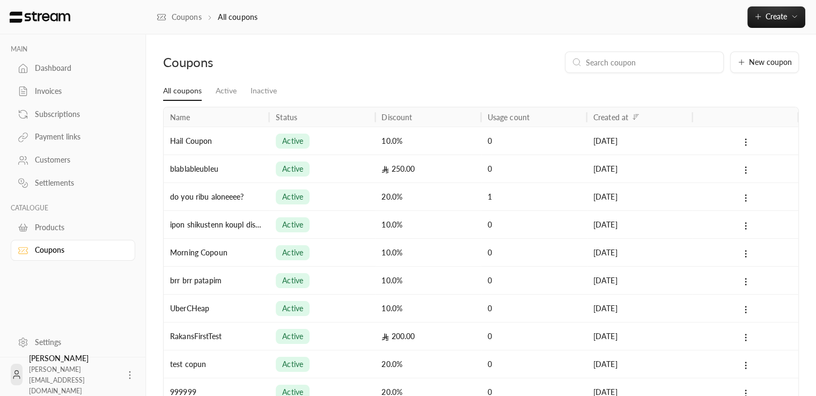
click at [323, 143] on div "active" at bounding box center [322, 140] width 93 height 27
